Goal: Find specific page/section: Find specific page/section

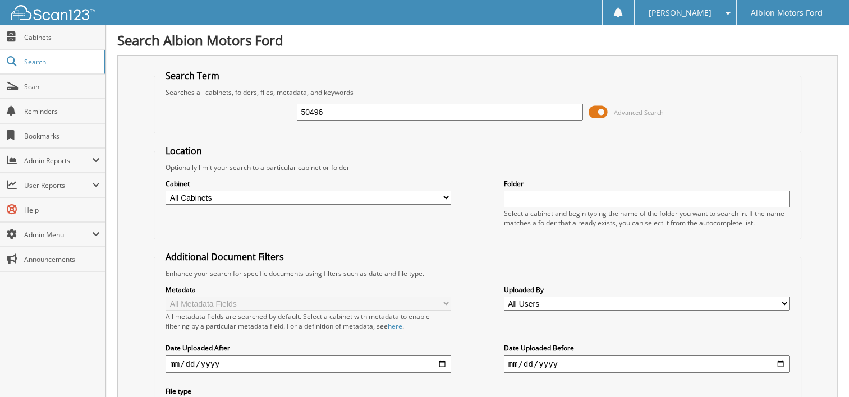
type input "50496"
click at [540, 194] on input "text" at bounding box center [647, 199] width 286 height 17
type input "50496"
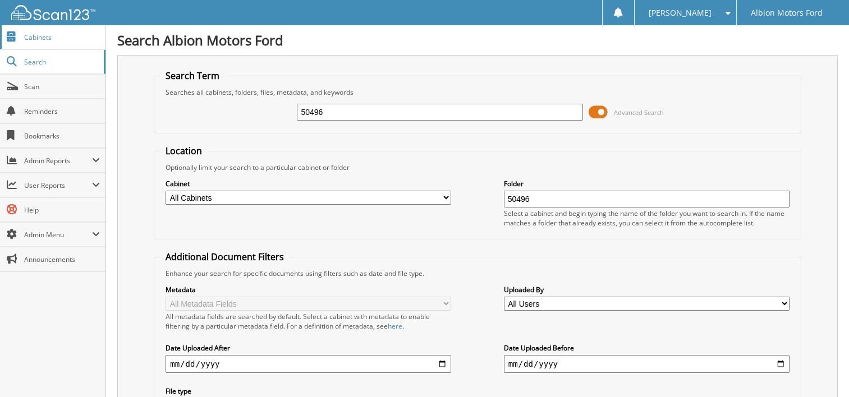
click at [51, 36] on span "Cabinets" at bounding box center [62, 38] width 76 height 10
type input "semco energy"
click at [447, 194] on select "All Cabinets ADVERTISEMENT AUL / PROTECTIVE WARRANTIES Central States of [GEOGR…" at bounding box center [309, 198] width 286 height 14
drag, startPoint x: 331, startPoint y: 229, endPoint x: 341, endPoint y: 225, distance: 11.4
click at [331, 229] on div "Cabinet All Cabinets ADVERTISEMENT AUL / PROTECTIVE WARRANTIES Central States o…" at bounding box center [477, 202] width 635 height 61
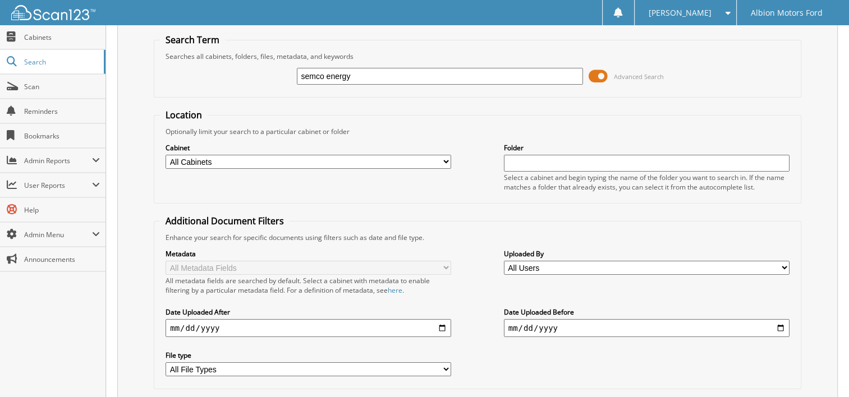
scroll to position [56, 0]
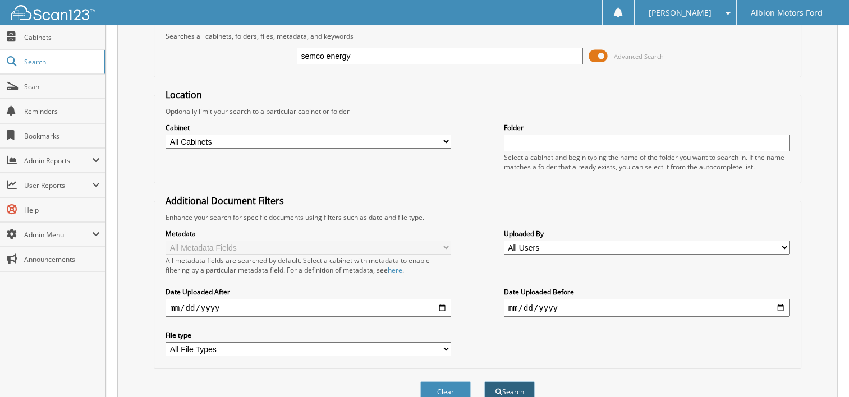
click at [496, 382] on button "Search" at bounding box center [509, 392] width 51 height 21
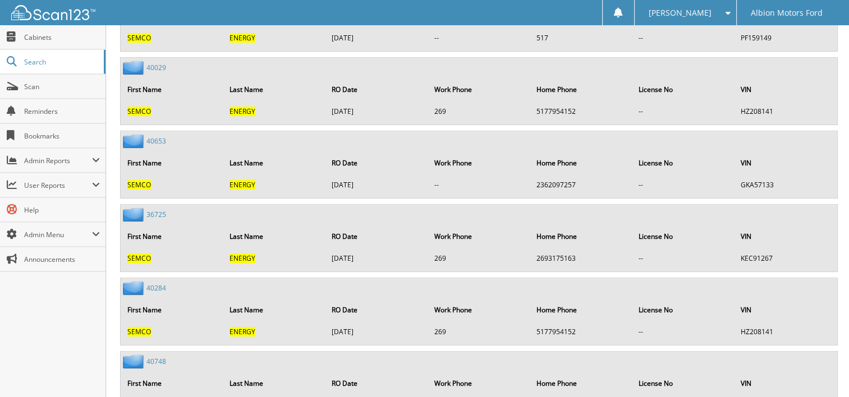
scroll to position [17391, 0]
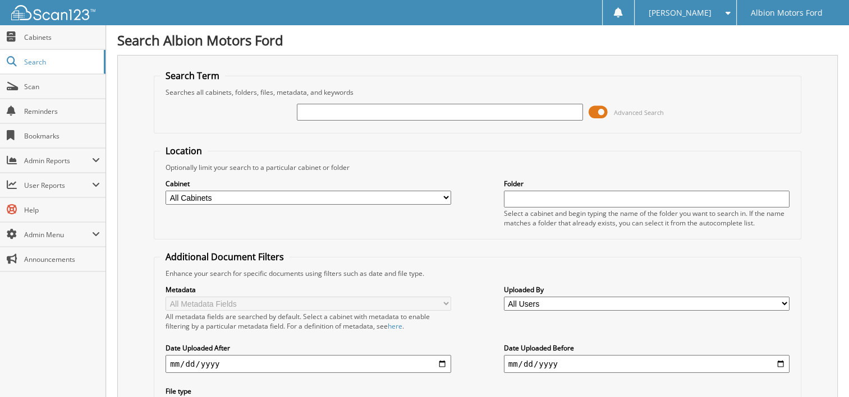
click at [513, 196] on input "text" at bounding box center [647, 199] width 286 height 17
type input "50496"
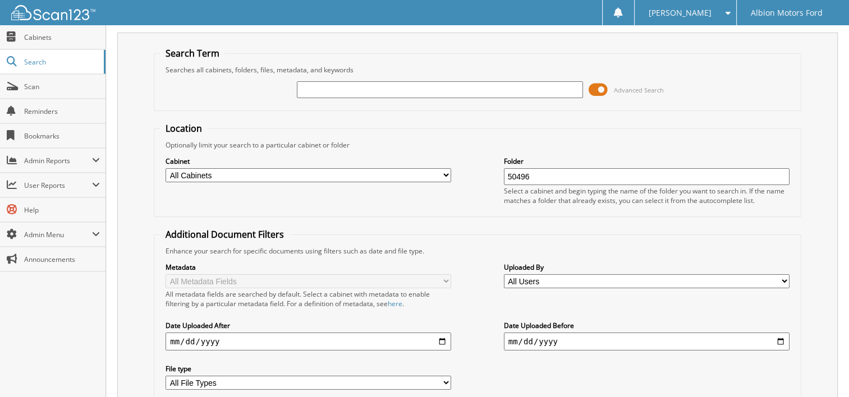
scroll to position [102, 0]
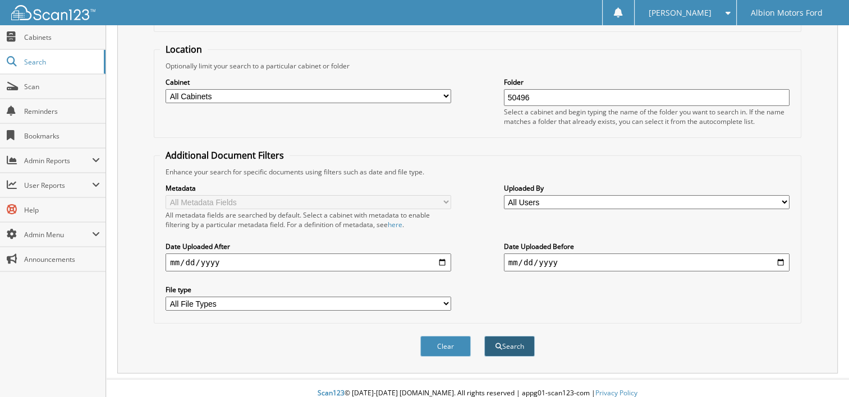
click at [506, 337] on button "Search" at bounding box center [509, 346] width 51 height 21
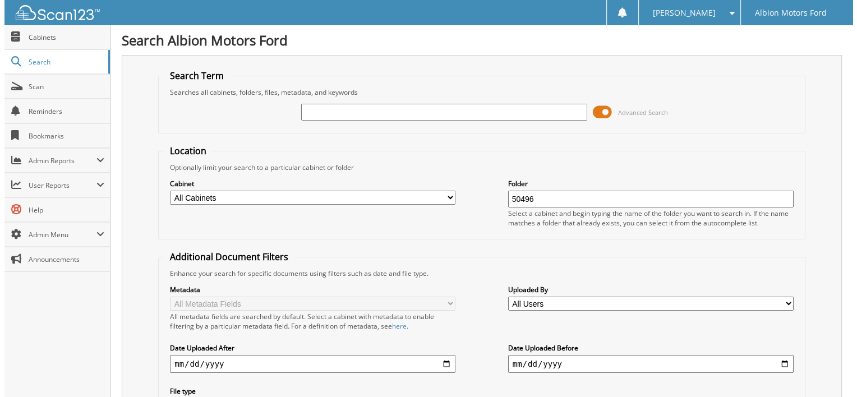
scroll to position [0, 0]
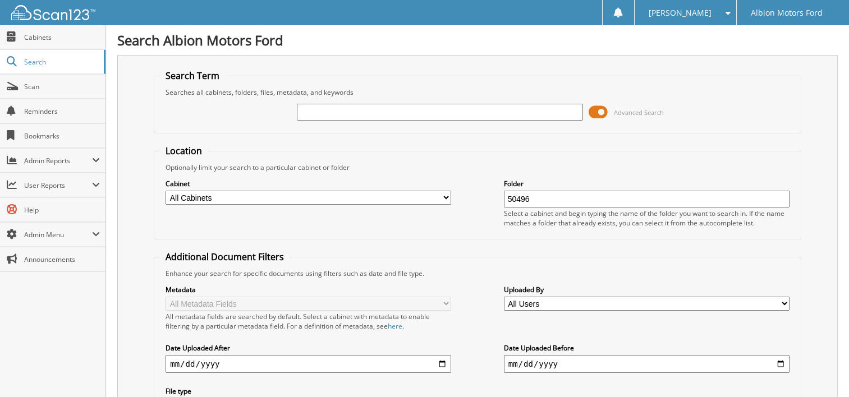
click at [321, 108] on input "text" at bounding box center [440, 112] width 286 height 17
click at [603, 116] on span at bounding box center [598, 112] width 19 height 17
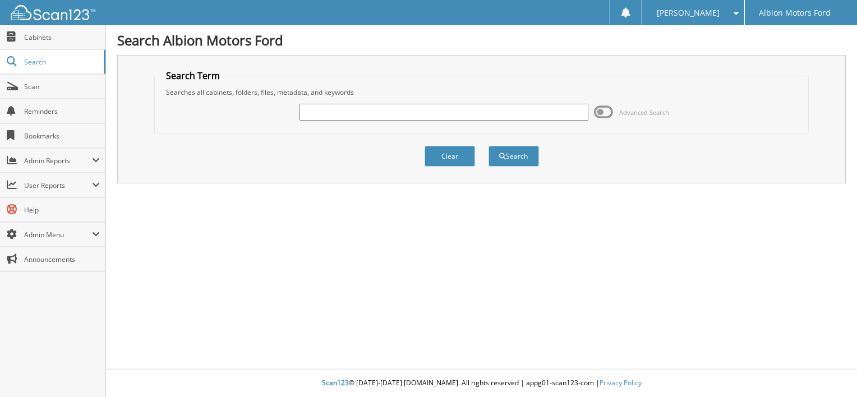
click at [322, 108] on input "text" at bounding box center [444, 112] width 289 height 17
type input "50496"
click at [516, 150] on button "Search" at bounding box center [514, 156] width 51 height 21
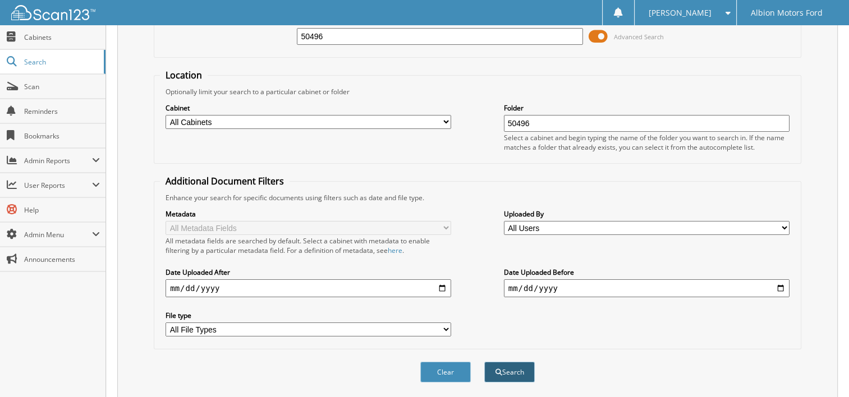
scroll to position [29, 0]
